Goal: Task Accomplishment & Management: Use online tool/utility

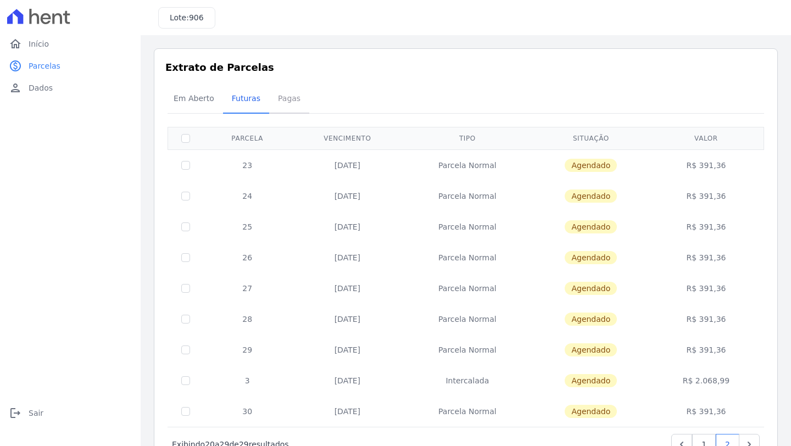
click at [298, 103] on span "Pagas" at bounding box center [289, 98] width 36 height 22
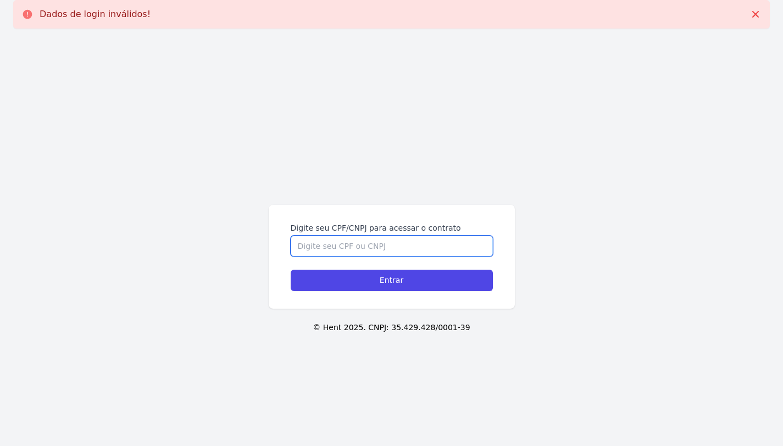
click at [353, 245] on input "Digite seu CPF/CNPJ para acessar o contrato" at bounding box center [392, 246] width 202 height 21
click at [291, 270] on input "Entrar" at bounding box center [392, 280] width 202 height 21
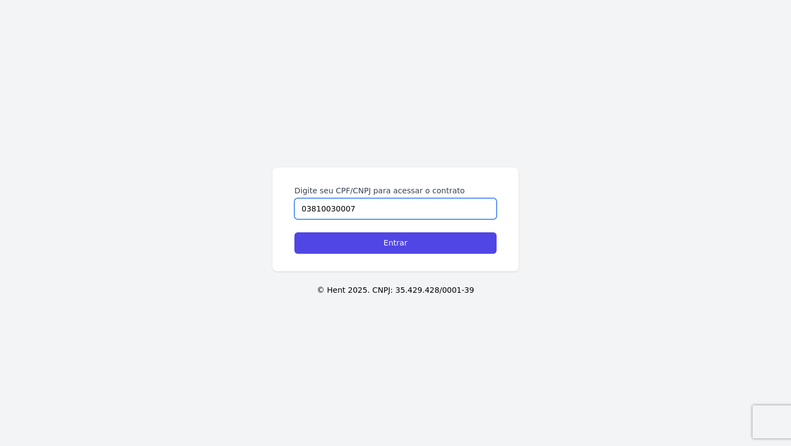
click at [377, 211] on input "03810030007" at bounding box center [395, 208] width 202 height 21
click at [376, 209] on input "03810030007" at bounding box center [395, 208] width 202 height 21
type input "03810030007"
click at [391, 209] on input "Digite seu CPF/CNPJ para acessar o contrato" at bounding box center [395, 208] width 202 height 21
type input "03810030007"
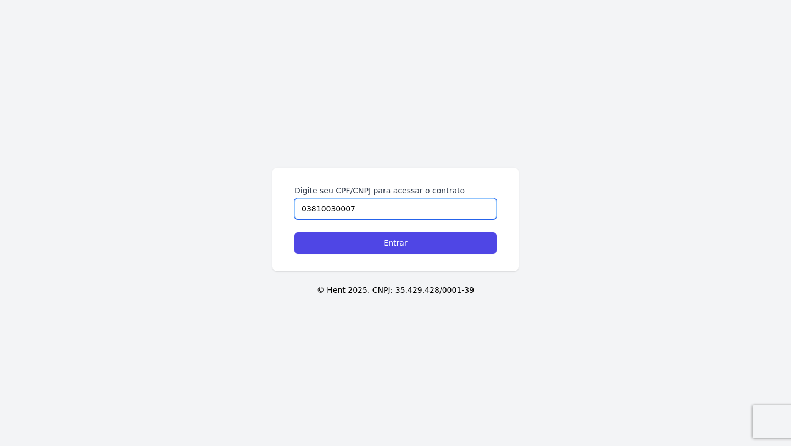
click at [294, 232] on input "Entrar" at bounding box center [395, 242] width 202 height 21
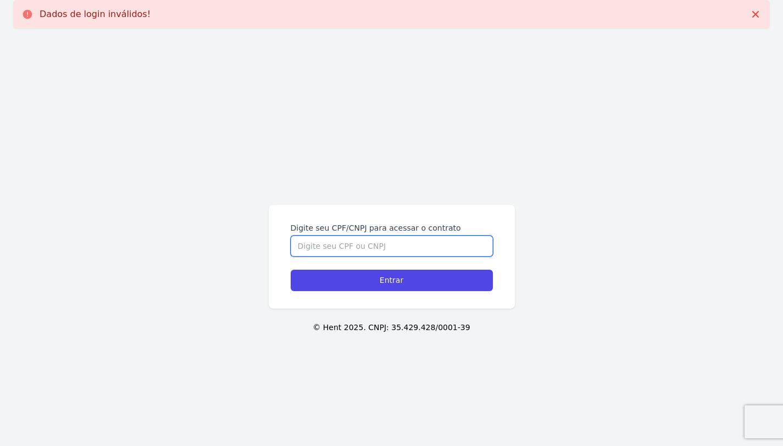
click at [406, 248] on input "Digite seu CPF/CNPJ para acessar o contrato" at bounding box center [392, 246] width 202 height 21
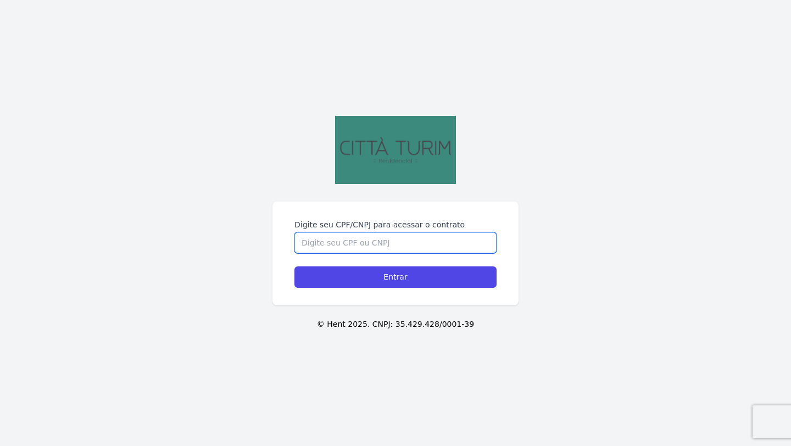
click at [431, 245] on input "Digite seu CPF/CNPJ para acessar o contrato" at bounding box center [395, 242] width 202 height 21
type input "03810030007"
click at [294, 266] on input "Entrar" at bounding box center [395, 276] width 202 height 21
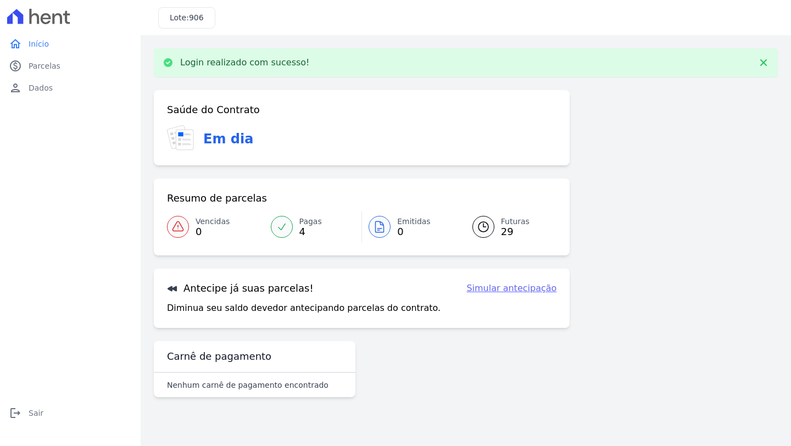
click at [503, 291] on link "Simular antecipação" at bounding box center [511, 288] width 90 height 13
